Goal: Task Accomplishment & Management: Use online tool/utility

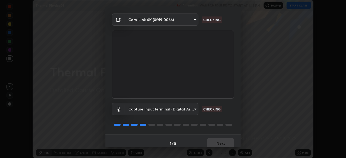
scroll to position [19, 0]
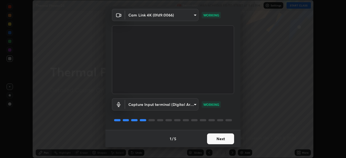
click at [215, 140] on button "Next" at bounding box center [220, 139] width 27 height 11
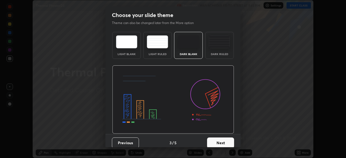
click at [218, 141] on button "Next" at bounding box center [220, 143] width 27 height 11
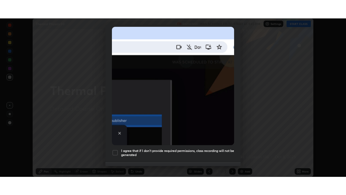
scroll to position [129, 0]
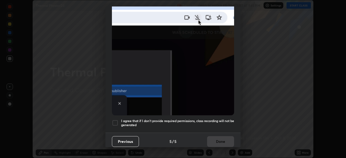
click at [115, 121] on div at bounding box center [115, 123] width 6 height 6
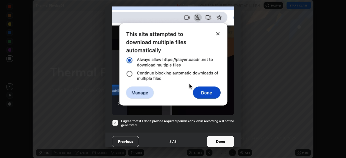
click at [216, 138] on button "Done" at bounding box center [220, 141] width 27 height 11
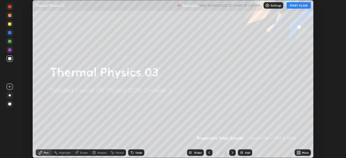
click at [298, 6] on button "START CLASS" at bounding box center [298, 5] width 24 height 6
click at [299, 152] on icon at bounding box center [299, 151] width 1 height 1
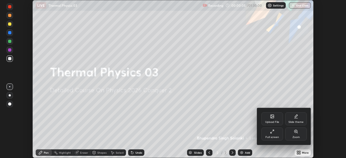
click at [270, 132] on icon at bounding box center [272, 131] width 4 height 4
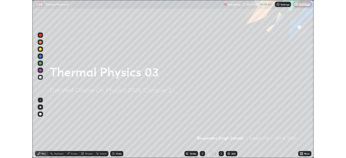
scroll to position [195, 346]
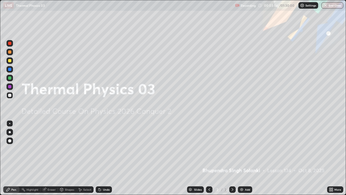
click at [241, 158] on img at bounding box center [241, 189] width 4 height 4
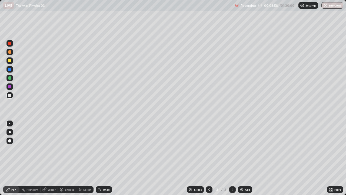
click at [67, 158] on div "Shapes" at bounding box center [69, 189] width 9 height 3
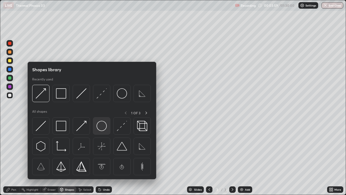
click at [102, 127] on img at bounding box center [101, 126] width 10 height 10
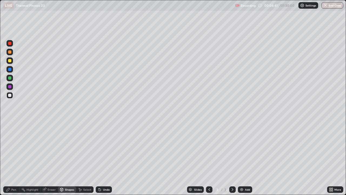
click at [65, 158] on div "Shapes" at bounding box center [69, 189] width 9 height 3
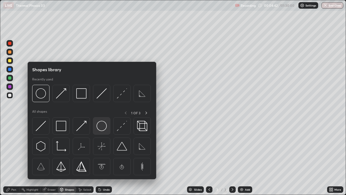
click at [101, 128] on img at bounding box center [101, 126] width 10 height 10
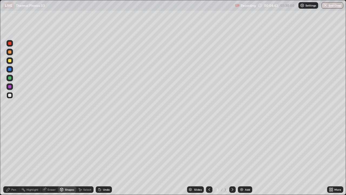
click at [68, 158] on div "Shapes" at bounding box center [67, 189] width 18 height 6
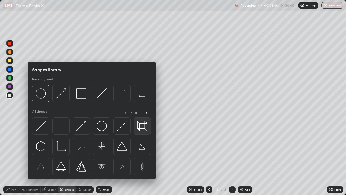
click at [140, 125] on img at bounding box center [142, 126] width 10 height 10
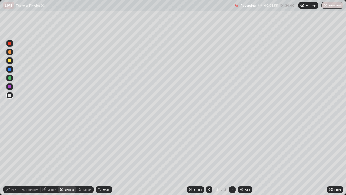
click at [105, 158] on div "Undo" at bounding box center [106, 189] width 7 height 3
click at [11, 70] on div at bounding box center [9, 69] width 3 height 3
click at [105, 158] on div "Undo" at bounding box center [106, 189] width 7 height 3
click at [104, 158] on div "Undo" at bounding box center [106, 189] width 7 height 3
click at [214, 11] on div "LIVE Thermal Physics 03" at bounding box center [118, 5] width 230 height 11
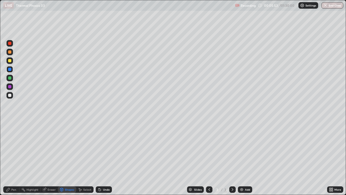
click at [66, 158] on div "Shapes" at bounding box center [69, 189] width 9 height 3
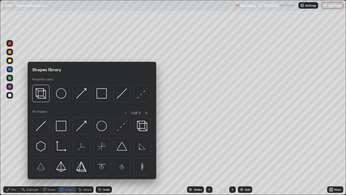
click at [13, 158] on div "Pen" at bounding box center [13, 189] width 5 height 3
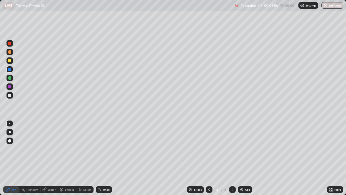
click at [67, 158] on div "Shapes" at bounding box center [69, 189] width 9 height 3
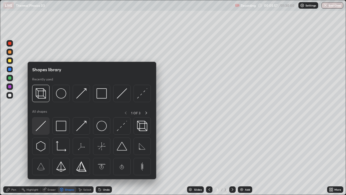
click at [42, 126] on img at bounding box center [41, 126] width 10 height 10
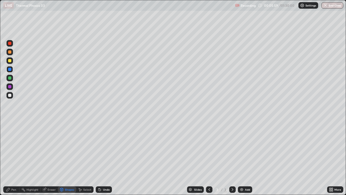
click at [13, 158] on div "Pen" at bounding box center [13, 189] width 5 height 3
click at [10, 132] on div at bounding box center [10, 132] width 2 height 2
click at [106, 158] on div "Undo" at bounding box center [106, 189] width 7 height 3
click at [68, 158] on div "Shapes" at bounding box center [69, 189] width 9 height 3
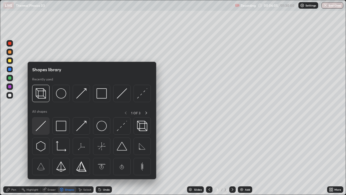
click at [42, 127] on img at bounding box center [41, 126] width 10 height 10
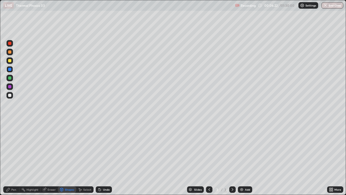
click at [103, 158] on div "Undo" at bounding box center [106, 189] width 7 height 3
click at [103, 158] on div "Undo" at bounding box center [104, 189] width 16 height 6
click at [102, 158] on div "Undo" at bounding box center [104, 189] width 16 height 6
click at [13, 158] on div "Pen" at bounding box center [11, 189] width 16 height 6
click at [106, 158] on div "Undo" at bounding box center [104, 189] width 16 height 6
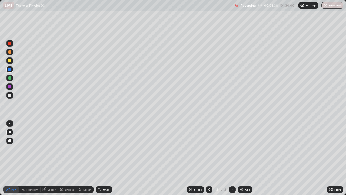
click at [66, 158] on div "Shapes" at bounding box center [69, 189] width 9 height 3
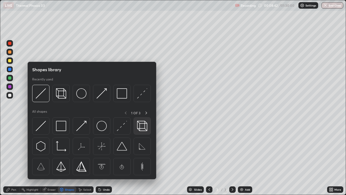
click at [138, 127] on img at bounding box center [142, 126] width 10 height 10
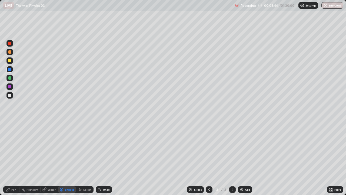
click at [10, 62] on div at bounding box center [9, 60] width 3 height 3
click at [68, 158] on div "Shapes" at bounding box center [69, 189] width 9 height 3
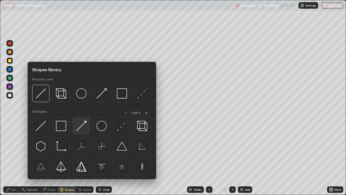
click at [81, 128] on img at bounding box center [81, 126] width 10 height 10
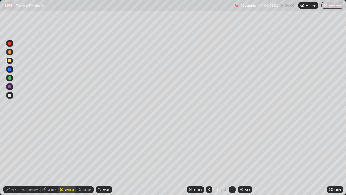
click at [11, 45] on div at bounding box center [9, 43] width 6 height 6
click at [14, 158] on div "Pen" at bounding box center [13, 189] width 5 height 3
click at [49, 158] on div "Eraser" at bounding box center [52, 189] width 8 height 3
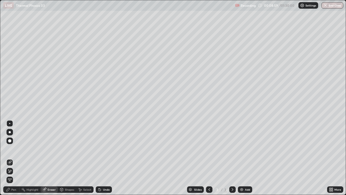
click at [13, 158] on div "Pen" at bounding box center [11, 189] width 16 height 6
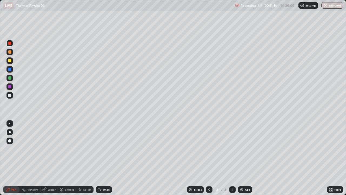
click at [241, 158] on img at bounding box center [241, 189] width 4 height 4
click at [65, 158] on div "Shapes" at bounding box center [69, 189] width 9 height 3
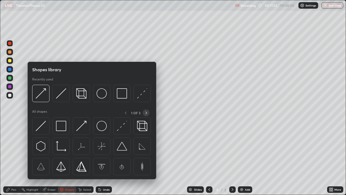
click at [146, 113] on icon at bounding box center [146, 113] width 4 height 4
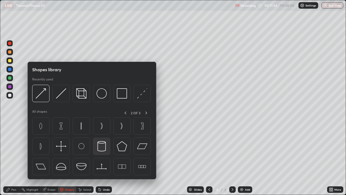
click at [102, 147] on img at bounding box center [101, 146] width 10 height 10
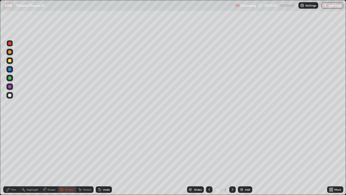
click at [65, 158] on div "Shapes" at bounding box center [69, 189] width 9 height 3
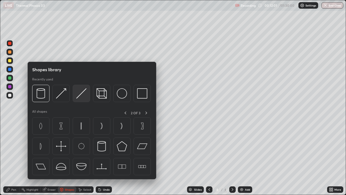
click at [79, 96] on img at bounding box center [81, 93] width 10 height 10
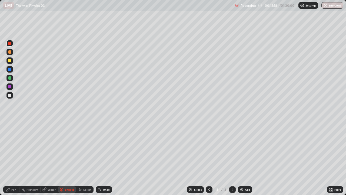
click at [15, 158] on div "Pen" at bounding box center [13, 189] width 5 height 3
click at [243, 158] on img at bounding box center [241, 189] width 4 height 4
click at [10, 96] on div at bounding box center [9, 95] width 3 height 3
click at [103, 158] on div "Undo" at bounding box center [106, 189] width 7 height 3
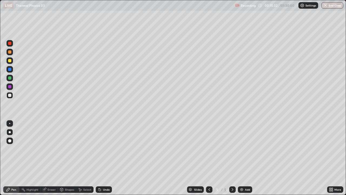
click at [103, 158] on div "Undo" at bounding box center [106, 189] width 7 height 3
click at [101, 158] on div "Undo" at bounding box center [104, 189] width 16 height 6
click at [100, 158] on icon at bounding box center [100, 189] width 4 height 4
click at [100, 158] on icon at bounding box center [100, 189] width 2 height 2
click at [105, 158] on div "Undo" at bounding box center [104, 189] width 16 height 6
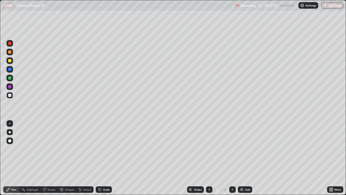
click at [104, 158] on div "Undo" at bounding box center [106, 189] width 7 height 3
click at [64, 158] on div "Shapes" at bounding box center [67, 189] width 18 height 6
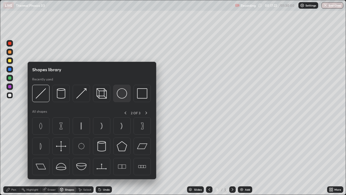
click at [122, 95] on img at bounding box center [122, 93] width 10 height 10
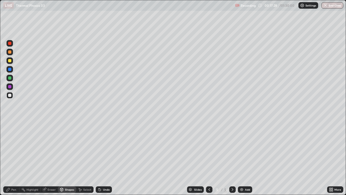
click at [107, 158] on div "Undo" at bounding box center [106, 189] width 7 height 3
click at [106, 158] on div "Undo" at bounding box center [106, 189] width 7 height 3
click at [101, 158] on div "Undo" at bounding box center [104, 189] width 16 height 6
click at [13, 158] on div "Pen" at bounding box center [13, 189] width 5 height 3
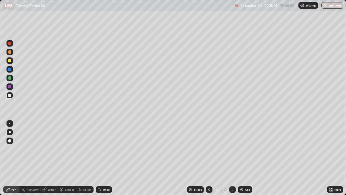
click at [10, 69] on div at bounding box center [9, 69] width 3 height 3
click at [65, 158] on div "Shapes" at bounding box center [67, 189] width 18 height 6
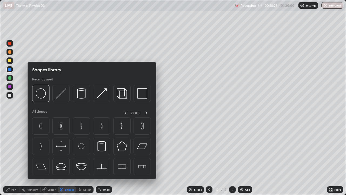
click at [48, 158] on div "Eraser" at bounding box center [52, 189] width 8 height 3
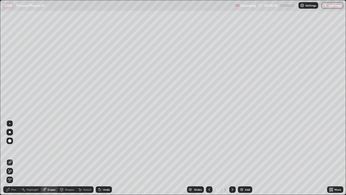
click at [11, 158] on div "Pen" at bounding box center [13, 189] width 5 height 3
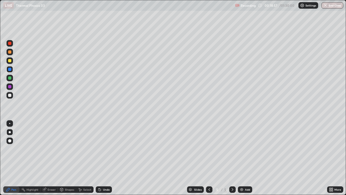
click at [11, 95] on div at bounding box center [9, 95] width 3 height 3
click at [105, 158] on div "Undo" at bounding box center [104, 189] width 16 height 6
click at [102, 158] on div "Undo" at bounding box center [104, 189] width 16 height 6
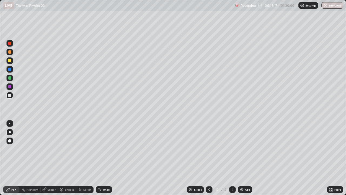
click at [102, 158] on div "Undo" at bounding box center [104, 189] width 16 height 6
click at [103, 158] on div "Undo" at bounding box center [104, 189] width 16 height 6
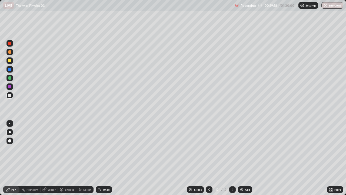
click at [104, 158] on div "Undo" at bounding box center [104, 189] width 16 height 6
click at [101, 158] on icon at bounding box center [100, 189] width 4 height 4
click at [101, 158] on div "Undo" at bounding box center [104, 189] width 16 height 6
click at [102, 158] on div "Undo" at bounding box center [104, 189] width 16 height 6
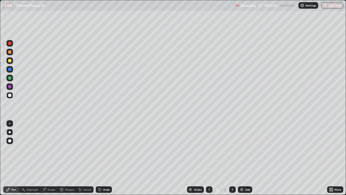
click at [102, 158] on div "Undo" at bounding box center [104, 189] width 16 height 6
click at [68, 158] on div "Shapes" at bounding box center [67, 189] width 18 height 6
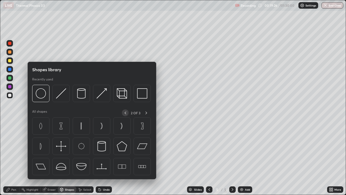
click at [125, 112] on icon at bounding box center [126, 112] width 2 height 3
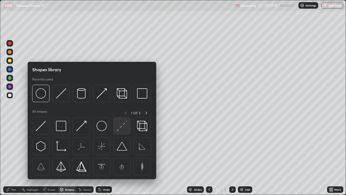
click at [118, 128] on img at bounding box center [122, 126] width 10 height 10
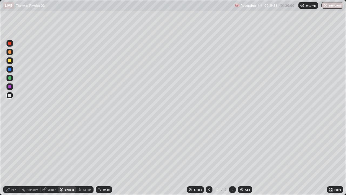
click at [99, 158] on icon at bounding box center [100, 189] width 2 height 2
click at [8, 78] on div at bounding box center [9, 77] width 3 height 3
click at [10, 61] on div at bounding box center [9, 60] width 3 height 3
click at [105, 158] on div "Undo" at bounding box center [106, 189] width 7 height 3
click at [15, 158] on div "Pen" at bounding box center [13, 189] width 5 height 3
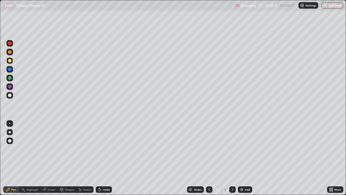
click at [243, 158] on img at bounding box center [241, 189] width 4 height 4
click at [245, 158] on div "Add" at bounding box center [247, 189] width 5 height 3
click at [65, 158] on div "Shapes" at bounding box center [69, 189] width 9 height 3
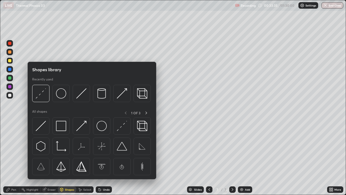
click at [9, 96] on div at bounding box center [9, 95] width 3 height 3
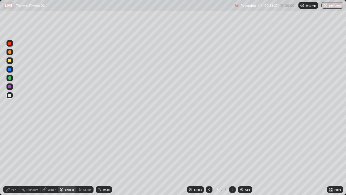
click at [106, 158] on div "Undo" at bounding box center [104, 189] width 16 height 6
click at [65, 158] on div "Shapes" at bounding box center [69, 189] width 9 height 3
click at [11, 158] on div "Pen" at bounding box center [11, 189] width 16 height 6
click at [68, 158] on div "Shapes" at bounding box center [69, 189] width 9 height 3
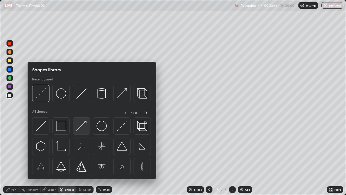
click at [81, 130] on img at bounding box center [81, 126] width 10 height 10
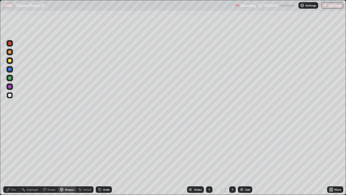
click at [11, 78] on div at bounding box center [9, 77] width 3 height 3
click at [14, 158] on div "Pen" at bounding box center [13, 189] width 5 height 3
click at [9, 96] on div at bounding box center [9, 95] width 3 height 3
click at [10, 70] on div at bounding box center [9, 69] width 3 height 3
click at [10, 69] on div at bounding box center [9, 69] width 3 height 3
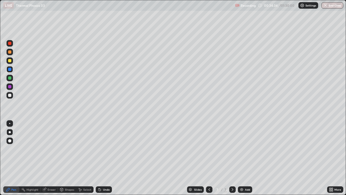
click at [10, 53] on div at bounding box center [9, 51] width 3 height 3
click at [68, 158] on div "Shapes" at bounding box center [69, 189] width 9 height 3
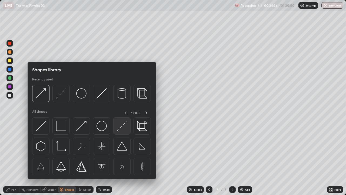
click at [117, 128] on img at bounding box center [122, 126] width 10 height 10
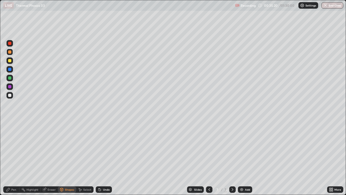
click at [11, 86] on div at bounding box center [9, 86] width 3 height 3
click at [13, 158] on div "Pen" at bounding box center [11, 189] width 16 height 6
click at [104, 158] on div "Undo" at bounding box center [106, 189] width 7 height 3
click at [106, 158] on div "Undo" at bounding box center [106, 189] width 7 height 3
click at [105, 158] on div "Undo" at bounding box center [106, 189] width 7 height 3
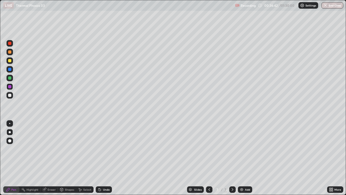
click at [9, 95] on div at bounding box center [9, 95] width 3 height 3
click at [67, 158] on div "Shapes" at bounding box center [69, 189] width 9 height 3
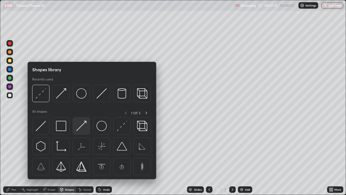
click at [83, 129] on img at bounding box center [81, 126] width 10 height 10
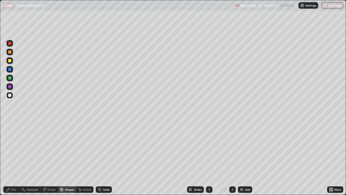
click at [11, 62] on div at bounding box center [9, 60] width 6 height 6
click at [16, 158] on div "Pen" at bounding box center [13, 189] width 5 height 3
click at [10, 69] on div at bounding box center [9, 69] width 3 height 3
click at [67, 158] on div "Shapes" at bounding box center [67, 189] width 18 height 6
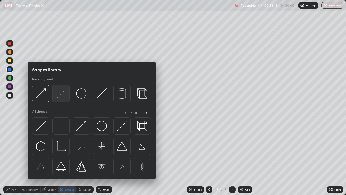
click at [60, 94] on img at bounding box center [61, 93] width 10 height 10
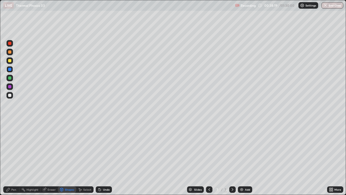
click at [12, 158] on div "Pen" at bounding box center [13, 189] width 5 height 3
click at [70, 158] on div "Shapes" at bounding box center [69, 189] width 9 height 3
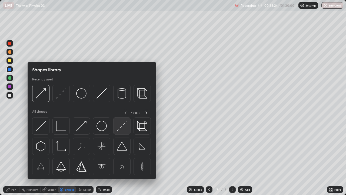
click at [122, 123] on img at bounding box center [122, 126] width 10 height 10
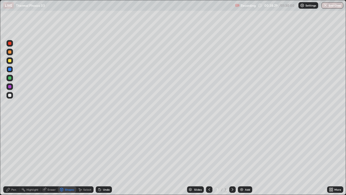
click at [10, 44] on div at bounding box center [9, 43] width 3 height 3
click at [13, 158] on div "Pen" at bounding box center [13, 189] width 5 height 3
click at [10, 78] on div at bounding box center [9, 77] width 3 height 3
click at [70, 158] on div "Shapes" at bounding box center [69, 189] width 9 height 3
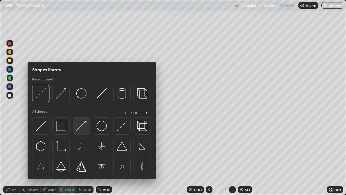
click at [79, 131] on div at bounding box center [81, 125] width 17 height 17
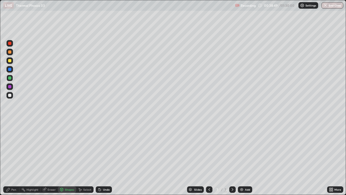
click at [12, 158] on div "Pen" at bounding box center [13, 189] width 5 height 3
click at [9, 88] on div at bounding box center [9, 86] width 3 height 3
click at [242, 158] on img at bounding box center [241, 189] width 4 height 4
click at [11, 60] on div at bounding box center [9, 60] width 3 height 3
click at [209, 158] on icon at bounding box center [209, 189] width 4 height 4
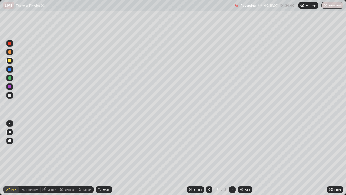
click at [230, 158] on icon at bounding box center [232, 189] width 4 height 4
click at [51, 158] on div "Eraser" at bounding box center [52, 189] width 8 height 3
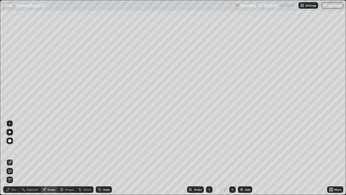
click at [16, 158] on div "Pen" at bounding box center [11, 189] width 16 height 6
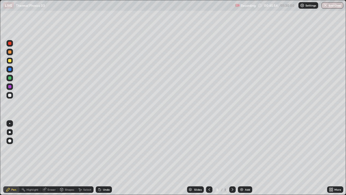
click at [49, 158] on div "Eraser" at bounding box center [49, 189] width 17 height 6
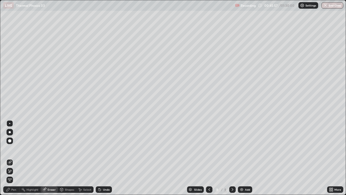
click at [12, 158] on div "Pen" at bounding box center [13, 189] width 5 height 3
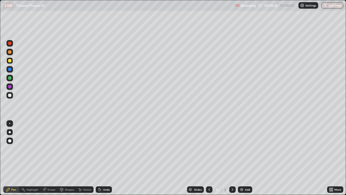
click at [105, 158] on div "Undo" at bounding box center [104, 189] width 16 height 6
click at [103, 158] on div "Undo" at bounding box center [106, 189] width 7 height 3
click at [11, 44] on div at bounding box center [9, 43] width 3 height 3
click at [242, 158] on div "Add" at bounding box center [245, 189] width 14 height 6
click at [241, 158] on img at bounding box center [241, 189] width 4 height 4
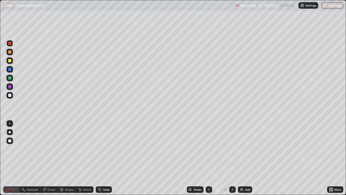
click at [9, 95] on div at bounding box center [9, 95] width 3 height 3
click at [10, 70] on div at bounding box center [9, 69] width 3 height 3
click at [103, 158] on div "Undo" at bounding box center [106, 189] width 7 height 3
click at [108, 158] on div "Undo" at bounding box center [106, 189] width 7 height 3
click at [8, 96] on div at bounding box center [9, 95] width 6 height 6
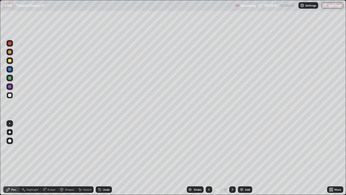
click at [72, 158] on div "Shapes" at bounding box center [69, 189] width 9 height 3
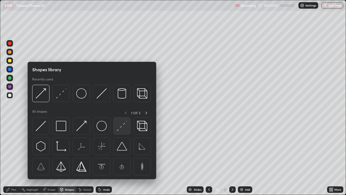
click at [120, 126] on img at bounding box center [122, 126] width 10 height 10
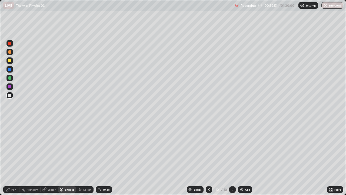
click at [12, 70] on div at bounding box center [9, 69] width 6 height 6
click at [11, 61] on div at bounding box center [9, 60] width 3 height 3
click at [103, 158] on div "Undo" at bounding box center [104, 189] width 16 height 6
click at [13, 158] on div "Pen" at bounding box center [13, 189] width 5 height 3
click at [67, 158] on div "Shapes" at bounding box center [69, 189] width 9 height 3
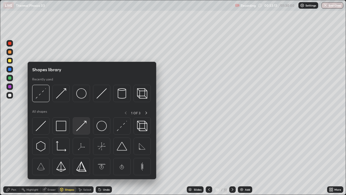
click at [85, 129] on img at bounding box center [81, 126] width 10 height 10
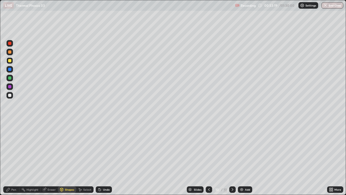
click at [13, 158] on div "Pen" at bounding box center [13, 189] width 5 height 3
click at [68, 158] on div "Shapes" at bounding box center [67, 189] width 18 height 6
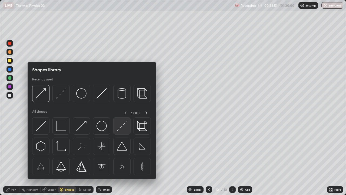
click at [120, 128] on img at bounding box center [122, 126] width 10 height 10
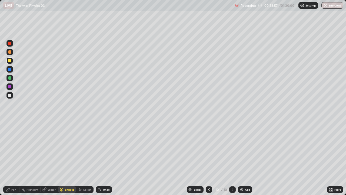
click at [10, 77] on div at bounding box center [9, 77] width 3 height 3
click at [11, 158] on div "Pen" at bounding box center [11, 189] width 16 height 6
click at [208, 158] on icon at bounding box center [209, 189] width 4 height 4
click at [206, 158] on div at bounding box center [209, 189] width 6 height 6
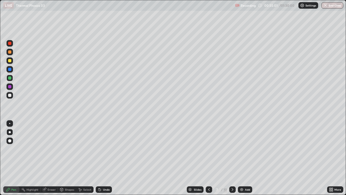
click at [232, 158] on icon at bounding box center [232, 189] width 4 height 4
click at [234, 158] on icon at bounding box center [232, 189] width 4 height 4
click at [232, 158] on icon at bounding box center [233, 189] width 2 height 3
click at [10, 95] on div at bounding box center [9, 95] width 3 height 3
click at [103, 158] on div "Undo" at bounding box center [106, 189] width 7 height 3
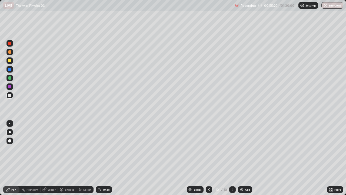
click at [11, 44] on div at bounding box center [9, 43] width 3 height 3
click at [101, 158] on div "Undo" at bounding box center [104, 189] width 16 height 6
click at [101, 158] on icon at bounding box center [100, 189] width 4 height 4
click at [102, 158] on div "Undo" at bounding box center [104, 189] width 16 height 6
click at [103, 158] on div "Undo" at bounding box center [106, 189] width 7 height 3
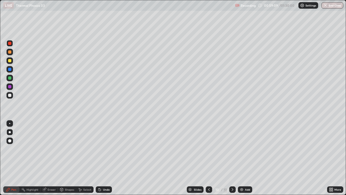
click at [104, 158] on div "Undo" at bounding box center [106, 189] width 7 height 3
click at [103, 158] on div "Undo" at bounding box center [106, 189] width 7 height 3
click at [104, 158] on div "Undo" at bounding box center [106, 189] width 7 height 3
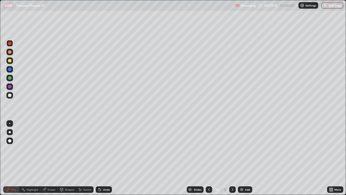
click at [104, 158] on div "Undo" at bounding box center [106, 189] width 7 height 3
click at [103, 158] on div "Undo" at bounding box center [106, 189] width 7 height 3
click at [104, 158] on div "Undo" at bounding box center [106, 189] width 7 height 3
click at [104, 158] on div "Undo" at bounding box center [104, 189] width 16 height 6
click at [104, 158] on div "Undo" at bounding box center [106, 189] width 7 height 3
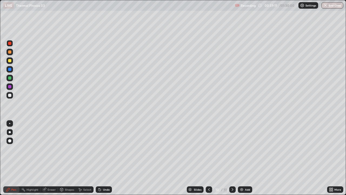
click at [103, 158] on div "Undo" at bounding box center [104, 189] width 16 height 6
click at [103, 158] on div "Undo" at bounding box center [106, 189] width 7 height 3
click at [103, 158] on div "Undo" at bounding box center [104, 189] width 16 height 6
click at [103, 158] on div "Undo" at bounding box center [106, 189] width 7 height 3
click at [103, 158] on div "Undo" at bounding box center [104, 189] width 16 height 6
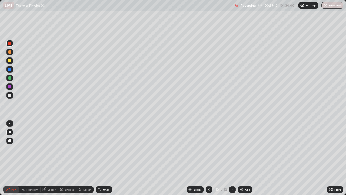
click at [104, 158] on div "Undo" at bounding box center [106, 189] width 7 height 3
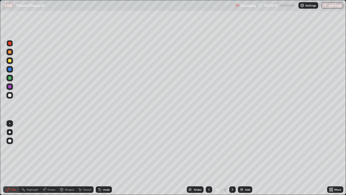
click at [104, 158] on div "Undo" at bounding box center [106, 189] width 7 height 3
click at [105, 158] on div "Undo" at bounding box center [106, 189] width 7 height 3
click at [106, 158] on div "Undo" at bounding box center [106, 189] width 7 height 3
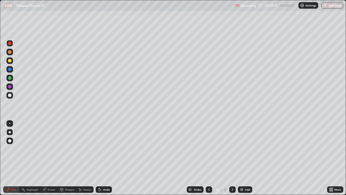
click at [106, 158] on div "Undo" at bounding box center [106, 189] width 7 height 3
click at [105, 158] on div "Undo" at bounding box center [106, 189] width 7 height 3
click at [66, 158] on div "Shapes" at bounding box center [69, 189] width 9 height 3
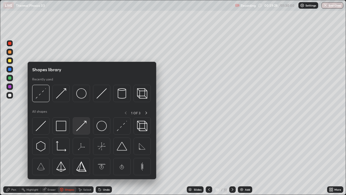
click at [82, 130] on img at bounding box center [81, 126] width 10 height 10
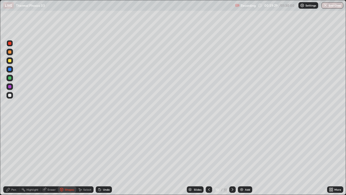
click at [10, 79] on div at bounding box center [9, 77] width 3 height 3
click at [13, 158] on div "Pen" at bounding box center [13, 189] width 5 height 3
click at [10, 88] on div at bounding box center [9, 86] width 3 height 3
click at [11, 61] on div at bounding box center [9, 60] width 3 height 3
click at [9, 45] on div at bounding box center [9, 43] width 3 height 3
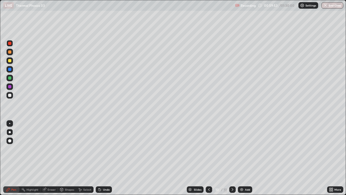
click at [48, 158] on div "Eraser" at bounding box center [49, 189] width 17 height 6
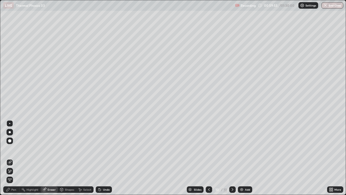
click at [67, 158] on div "Shapes" at bounding box center [69, 189] width 9 height 3
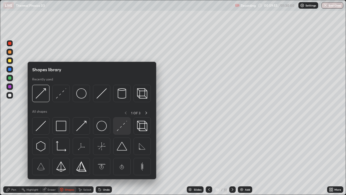
click at [121, 129] on img at bounding box center [122, 126] width 10 height 10
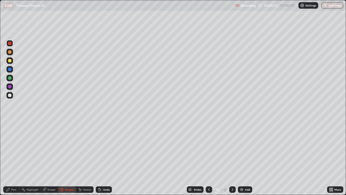
click at [8, 158] on div "Pen" at bounding box center [11, 189] width 16 height 6
click at [242, 158] on img at bounding box center [241, 189] width 4 height 4
click at [68, 158] on div "Shapes" at bounding box center [69, 189] width 9 height 3
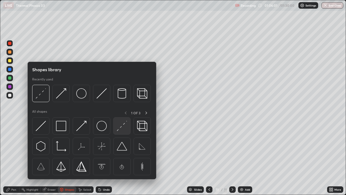
click at [118, 129] on img at bounding box center [122, 126] width 10 height 10
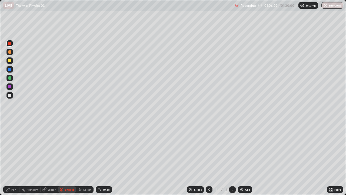
click at [8, 86] on div at bounding box center [9, 86] width 3 height 3
click at [9, 95] on div at bounding box center [9, 95] width 3 height 3
click at [13, 158] on div "Pen" at bounding box center [11, 189] width 16 height 6
click at [244, 158] on div "Add" at bounding box center [245, 189] width 14 height 6
click at [67, 158] on div "Shapes" at bounding box center [69, 189] width 9 height 3
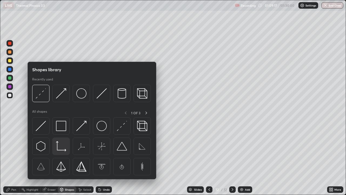
click at [60, 148] on img at bounding box center [61, 146] width 10 height 10
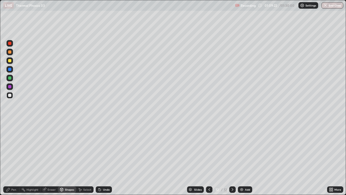
click at [11, 75] on div at bounding box center [9, 78] width 6 height 6
click at [70, 158] on div "Shapes" at bounding box center [69, 189] width 9 height 3
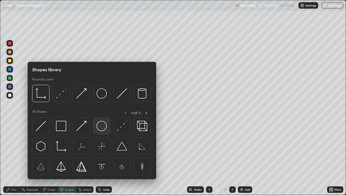
click at [103, 126] on img at bounding box center [101, 126] width 10 height 10
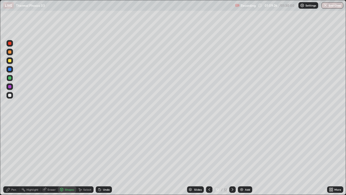
click at [10, 158] on div "Pen" at bounding box center [11, 189] width 16 height 6
click at [9, 138] on div at bounding box center [9, 140] width 6 height 6
click at [9, 158] on icon at bounding box center [7, 189] width 3 height 3
click at [10, 138] on div at bounding box center [9, 140] width 6 height 6
click at [10, 132] on div at bounding box center [10, 132] width 2 height 2
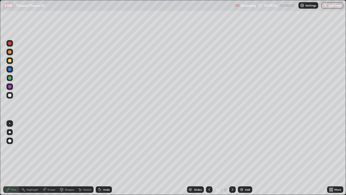
click at [65, 158] on div "Shapes" at bounding box center [69, 189] width 9 height 3
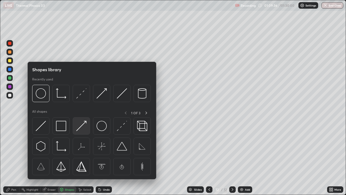
click at [83, 128] on img at bounding box center [81, 126] width 10 height 10
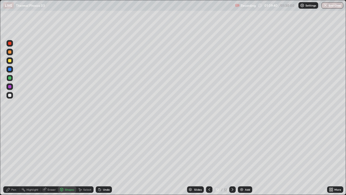
click at [11, 158] on div "Pen" at bounding box center [13, 189] width 5 height 3
click at [66, 158] on div "Shapes" at bounding box center [69, 189] width 9 height 3
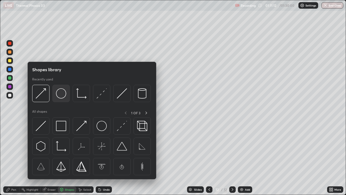
click at [62, 96] on img at bounding box center [61, 93] width 10 height 10
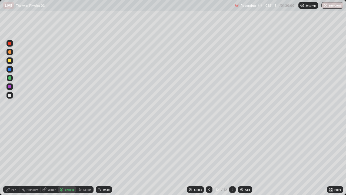
click at [105, 158] on div "Undo" at bounding box center [106, 189] width 7 height 3
click at [11, 158] on div "Pen" at bounding box center [11, 189] width 16 height 6
click at [9, 141] on div at bounding box center [9, 140] width 3 height 3
click at [10, 87] on div at bounding box center [9, 86] width 3 height 3
click at [67, 158] on div "Shapes" at bounding box center [69, 189] width 9 height 3
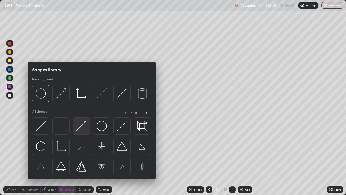
click at [81, 129] on img at bounding box center [81, 126] width 10 height 10
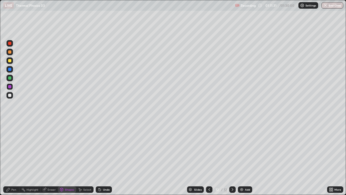
click at [14, 158] on div "Pen" at bounding box center [13, 189] width 5 height 3
click at [66, 158] on div "Shapes" at bounding box center [69, 189] width 9 height 3
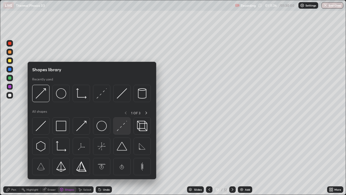
click at [117, 128] on div at bounding box center [121, 125] width 17 height 17
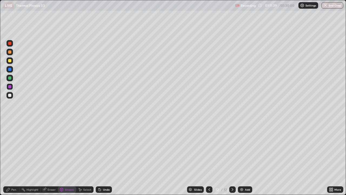
click at [104, 158] on div "Undo" at bounding box center [106, 189] width 7 height 3
click at [14, 158] on div "Pen" at bounding box center [13, 189] width 5 height 3
click at [9, 133] on div at bounding box center [10, 132] width 2 height 2
click at [10, 96] on div at bounding box center [9, 95] width 3 height 3
click at [240, 158] on img at bounding box center [241, 189] width 4 height 4
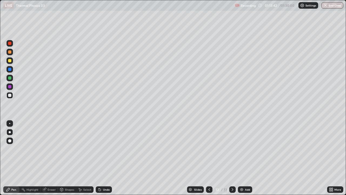
click at [68, 158] on div "Shapes" at bounding box center [69, 189] width 9 height 3
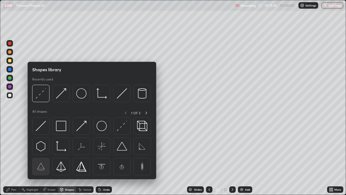
click at [42, 158] on img at bounding box center [41, 166] width 10 height 10
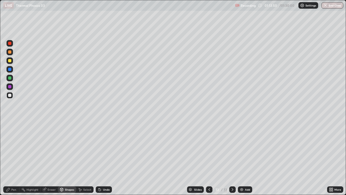
click at [14, 158] on div "Pen" at bounding box center [13, 189] width 5 height 3
click at [9, 70] on div at bounding box center [9, 69] width 3 height 3
click at [51, 158] on div "Eraser" at bounding box center [52, 189] width 8 height 3
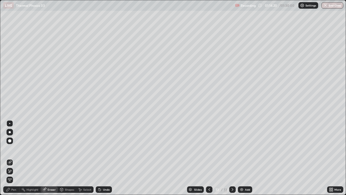
click at [66, 158] on div "Shapes" at bounding box center [69, 189] width 9 height 3
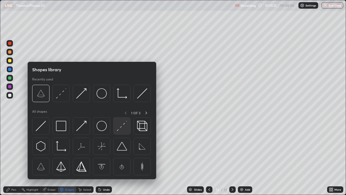
click at [124, 127] on img at bounding box center [122, 126] width 10 height 10
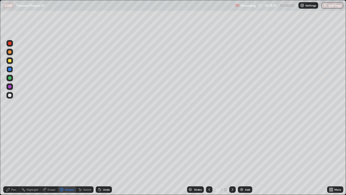
click at [10, 95] on div at bounding box center [9, 95] width 3 height 3
click at [13, 158] on div "Pen" at bounding box center [11, 189] width 16 height 6
click at [10, 79] on div at bounding box center [9, 77] width 3 height 3
click at [67, 158] on div "Shapes" at bounding box center [69, 189] width 9 height 3
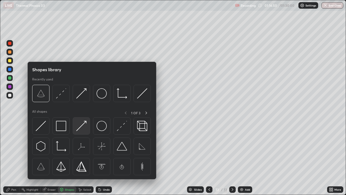
click at [84, 129] on img at bounding box center [81, 126] width 10 height 10
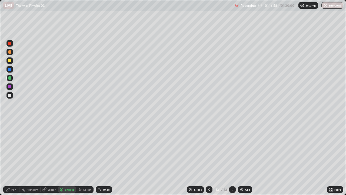
click at [106, 158] on div "Undo" at bounding box center [106, 189] width 7 height 3
click at [66, 158] on div "Shapes" at bounding box center [69, 189] width 9 height 3
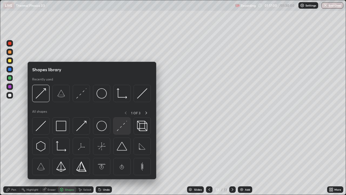
click at [117, 129] on img at bounding box center [122, 126] width 10 height 10
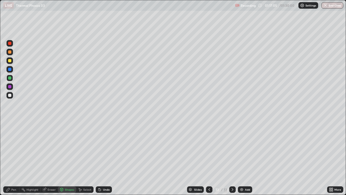
click at [103, 158] on div "Undo" at bounding box center [106, 189] width 7 height 3
click at [10, 95] on div at bounding box center [9, 95] width 3 height 3
click at [12, 60] on div at bounding box center [9, 60] width 6 height 6
click at [104, 158] on div "Undo" at bounding box center [106, 189] width 7 height 3
click at [16, 158] on div "Pen" at bounding box center [13, 189] width 5 height 3
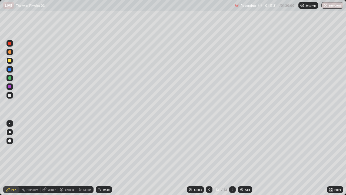
click at [9, 44] on div at bounding box center [9, 43] width 3 height 3
click at [67, 158] on div "Shapes" at bounding box center [69, 189] width 9 height 3
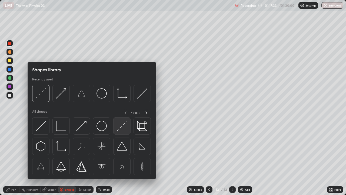
click at [119, 128] on img at bounding box center [122, 126] width 10 height 10
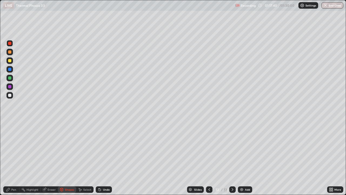
click at [12, 158] on div "Pen" at bounding box center [13, 189] width 5 height 3
click at [10, 62] on div at bounding box center [9, 60] width 3 height 3
click at [12, 45] on div at bounding box center [9, 43] width 6 height 6
click at [12, 88] on div at bounding box center [9, 86] width 6 height 6
click at [67, 158] on div "Shapes" at bounding box center [69, 189] width 9 height 3
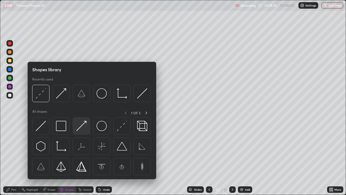
click at [86, 132] on div at bounding box center [81, 125] width 17 height 17
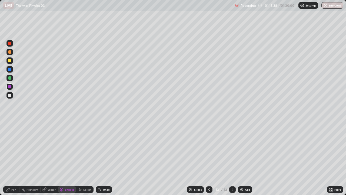
click at [16, 158] on div "Pen" at bounding box center [13, 189] width 5 height 3
click at [69, 158] on div "Shapes" at bounding box center [69, 189] width 9 height 3
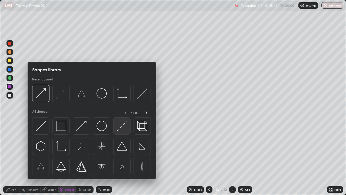
click at [118, 128] on img at bounding box center [122, 126] width 10 height 10
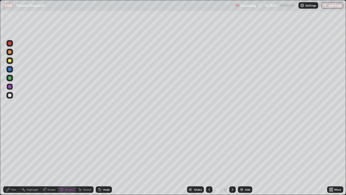
click at [14, 158] on div "Pen" at bounding box center [11, 189] width 16 height 6
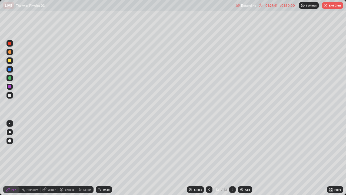
click at [331, 5] on button "End Class" at bounding box center [332, 5] width 21 height 6
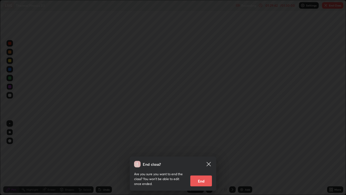
click at [204, 158] on button "End" at bounding box center [201, 180] width 22 height 11
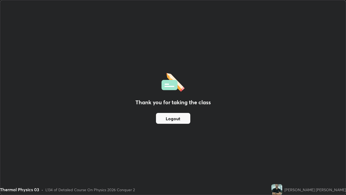
click at [184, 119] on button "Logout" at bounding box center [173, 118] width 34 height 11
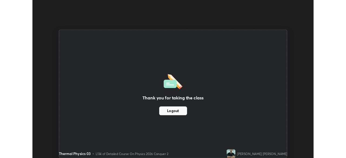
scroll to position [26869, 26681]
